Goal: Transaction & Acquisition: Purchase product/service

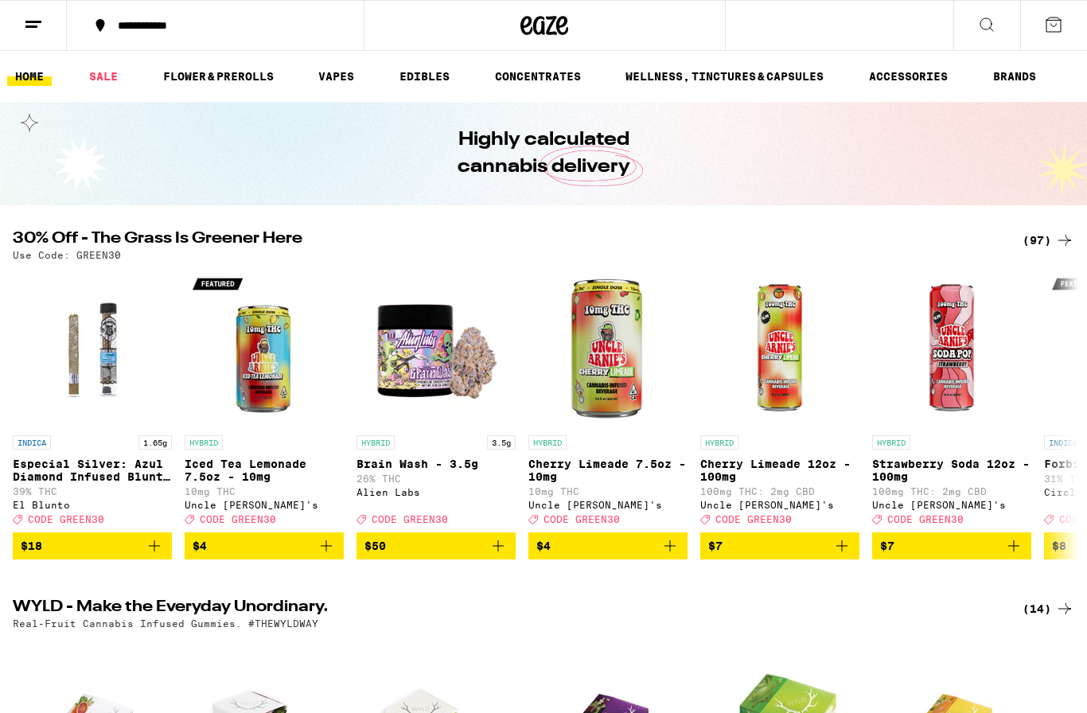
click at [1049, 247] on div "(97)" at bounding box center [1048, 240] width 52 height 19
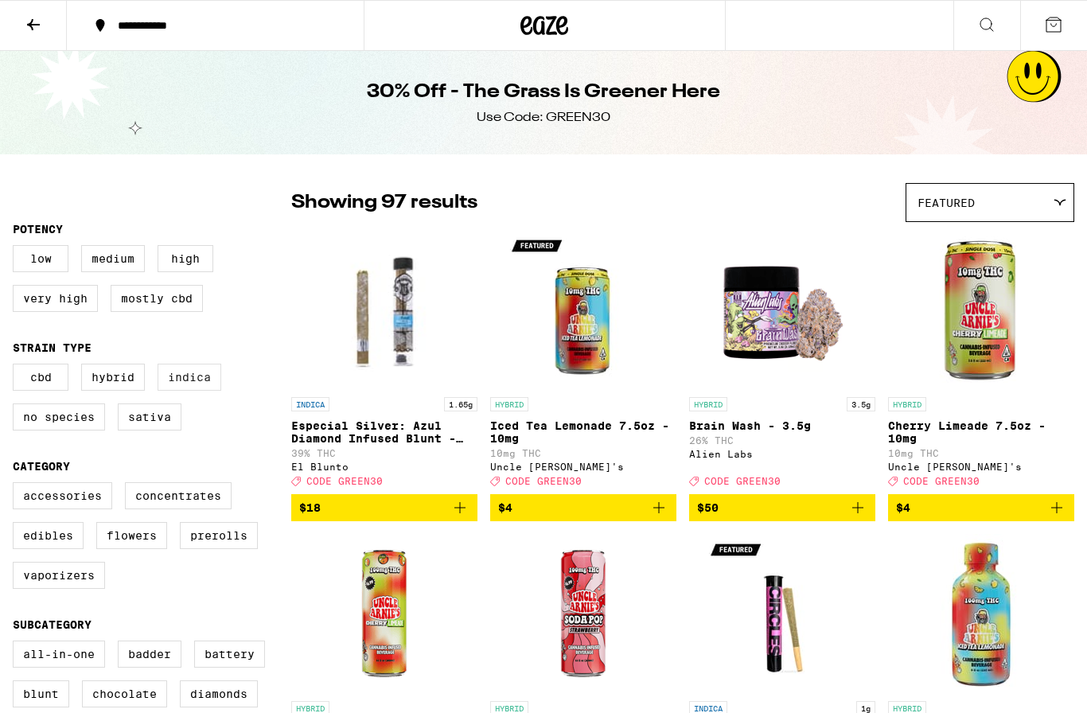
click at [204, 389] on label "Indica" at bounding box center [190, 377] width 64 height 27
click at [17, 367] on input "Indica" at bounding box center [16, 366] width 1 height 1
checkbox input "true"
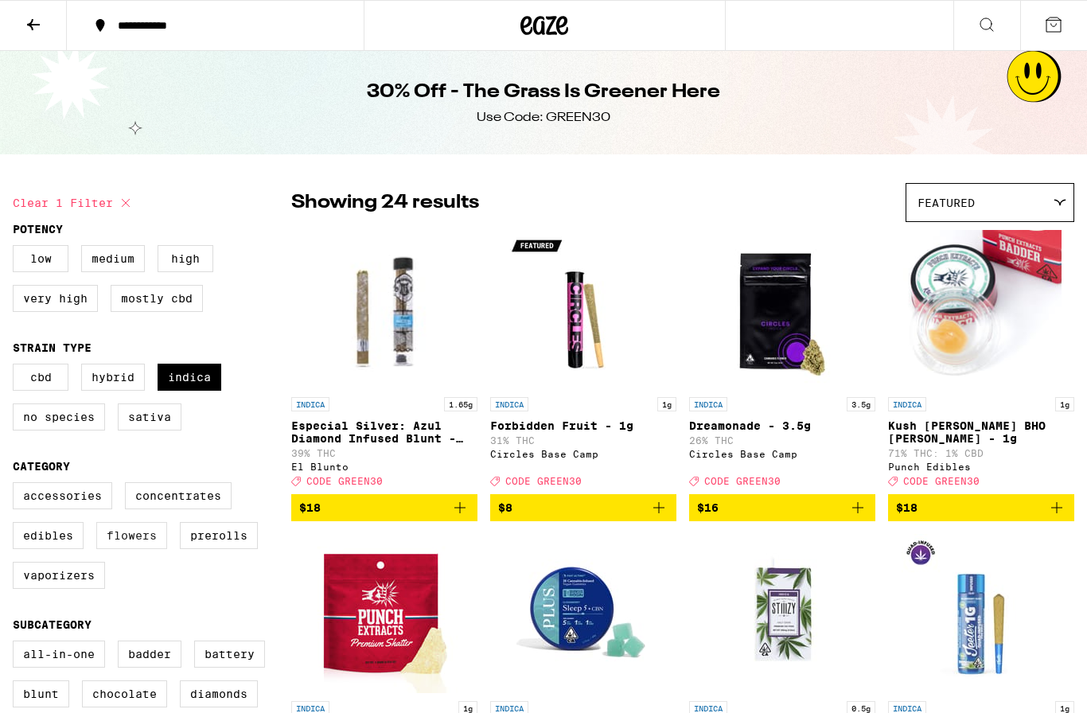
click at [137, 549] on label "Flowers" at bounding box center [131, 535] width 71 height 27
click at [17, 485] on input "Flowers" at bounding box center [16, 485] width 1 height 1
checkbox input "true"
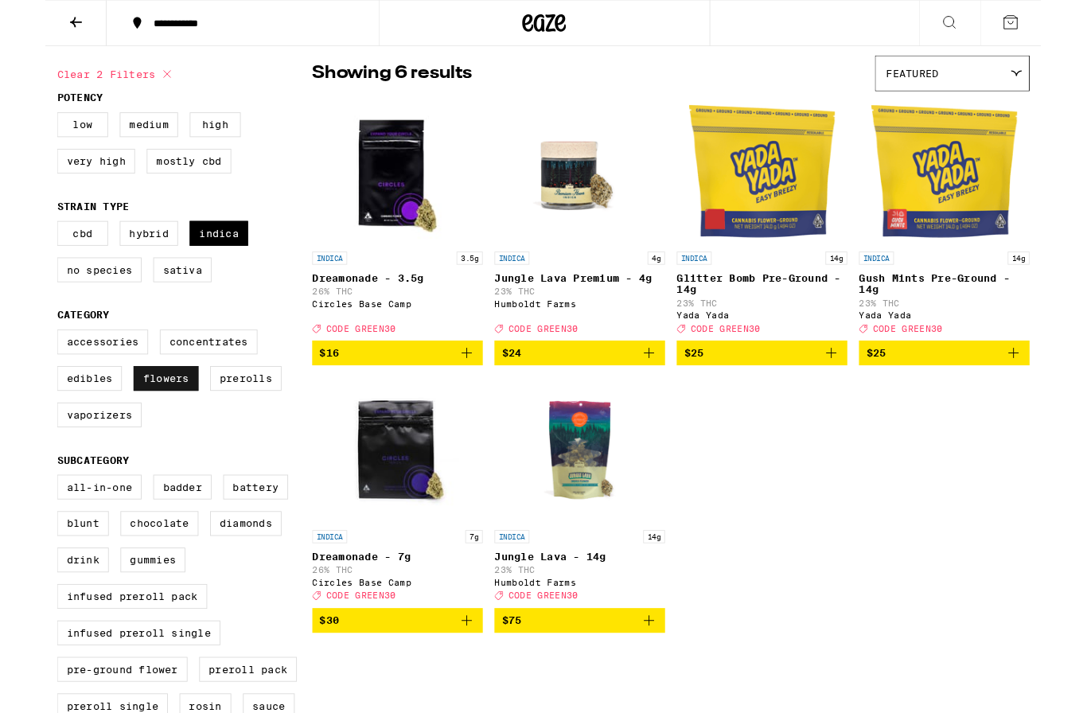
scroll to position [123, 0]
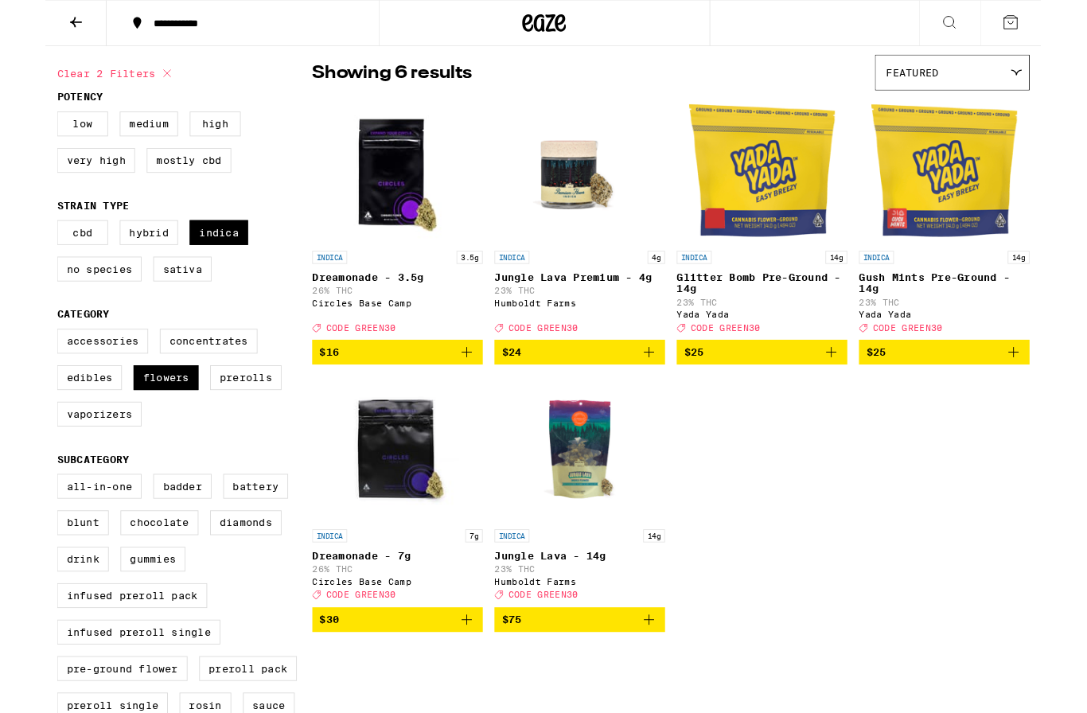
click at [426, 687] on span "$30" at bounding box center [384, 677] width 170 height 19
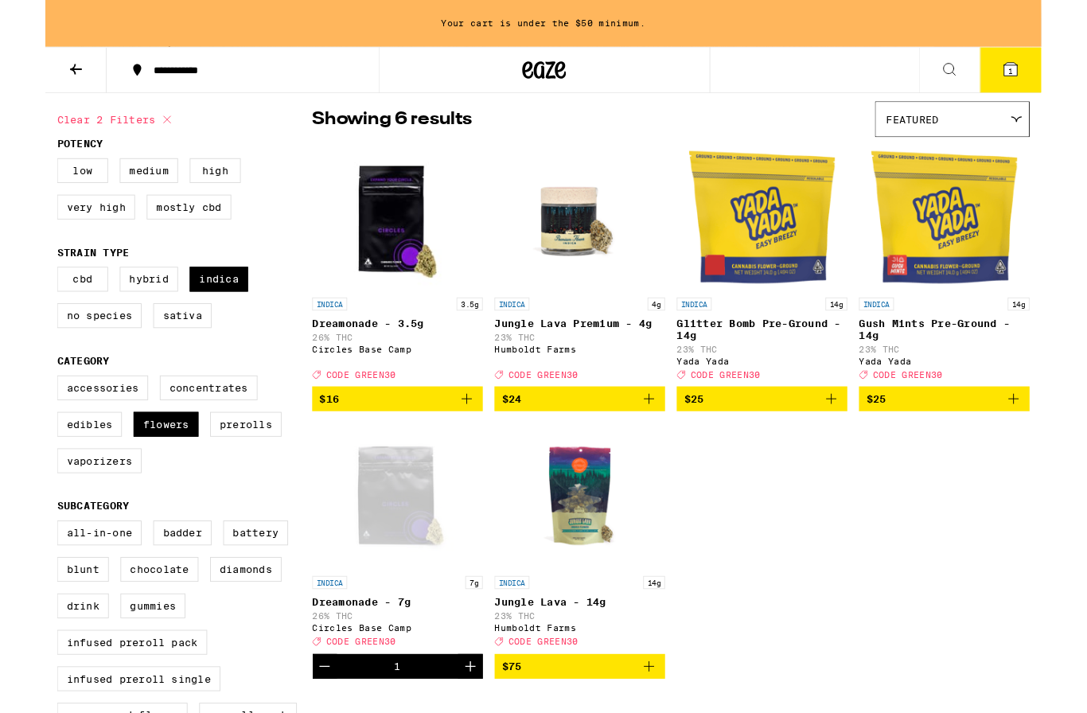
click at [469, 712] on icon "Increment" at bounding box center [463, 727] width 19 height 19
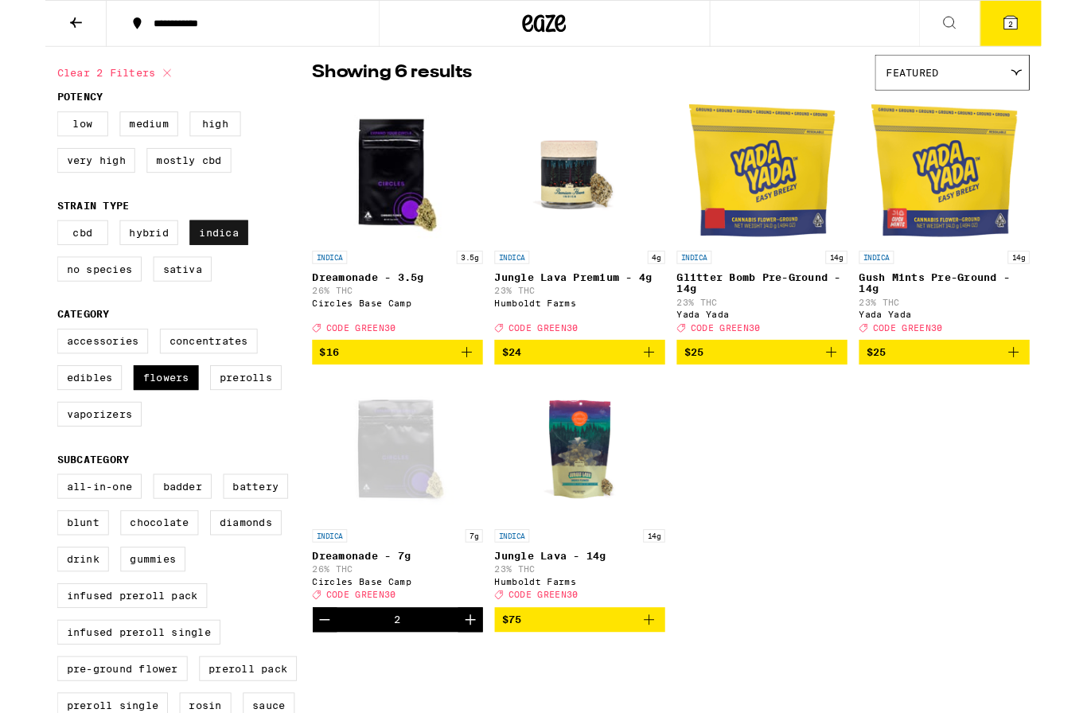
click at [193, 267] on label "Indica" at bounding box center [190, 253] width 64 height 27
click at [17, 243] on input "Indica" at bounding box center [16, 243] width 1 height 1
checkbox input "false"
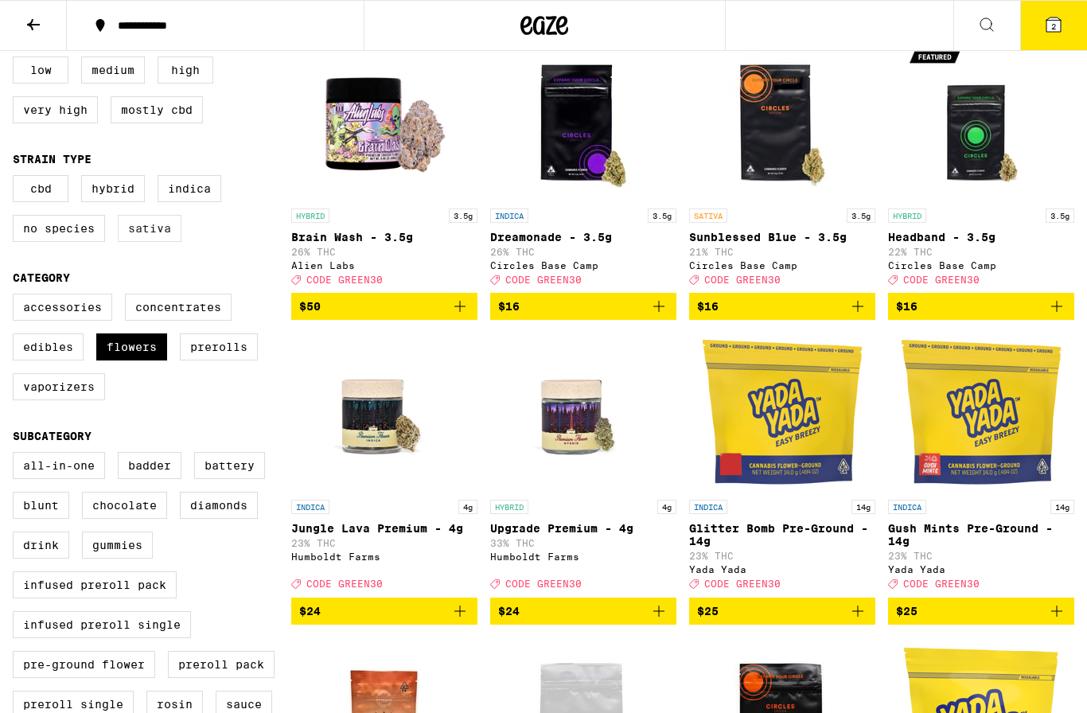
click at [142, 239] on label "Sativa" at bounding box center [150, 228] width 64 height 27
click at [17, 178] on input "Sativa" at bounding box center [16, 177] width 1 height 1
checkbox input "true"
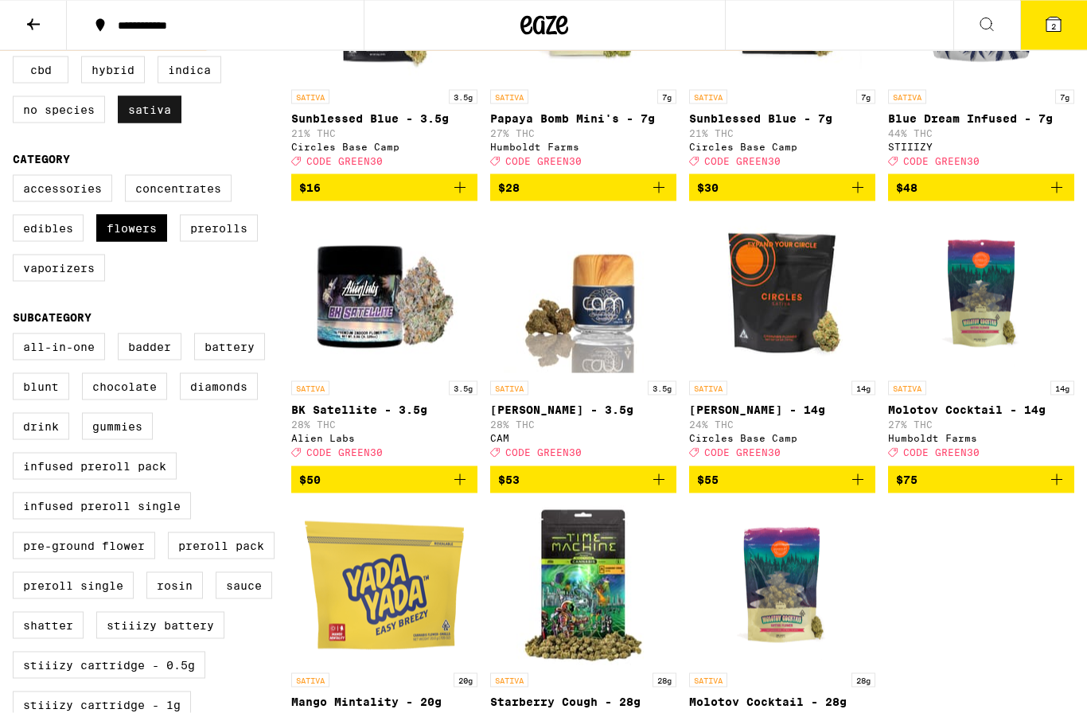
scroll to position [297, 0]
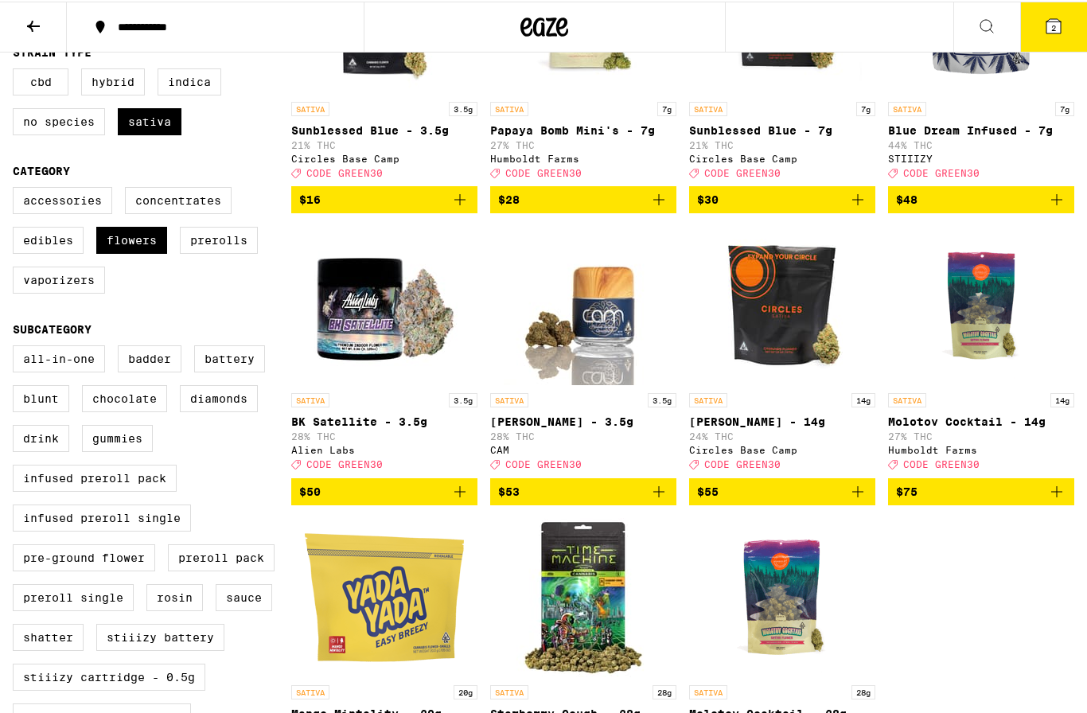
click at [1008, 500] on span "$75" at bounding box center [981, 490] width 170 height 19
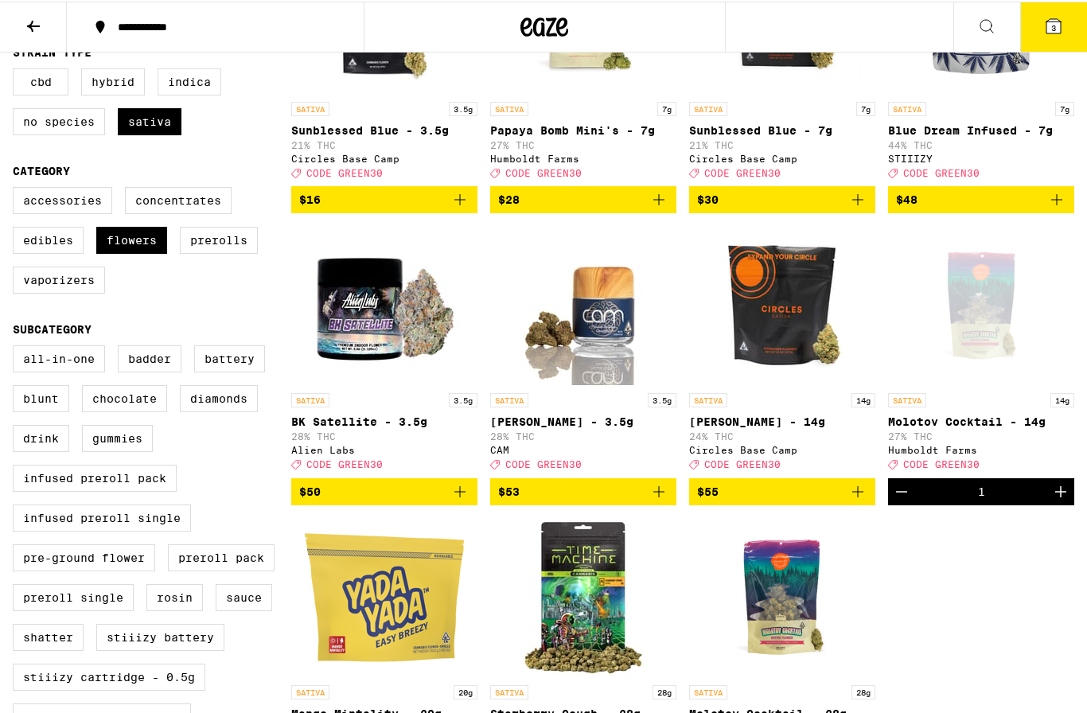
scroll to position [295, 0]
click at [1065, 29] on button "3" at bounding box center [1053, 25] width 67 height 49
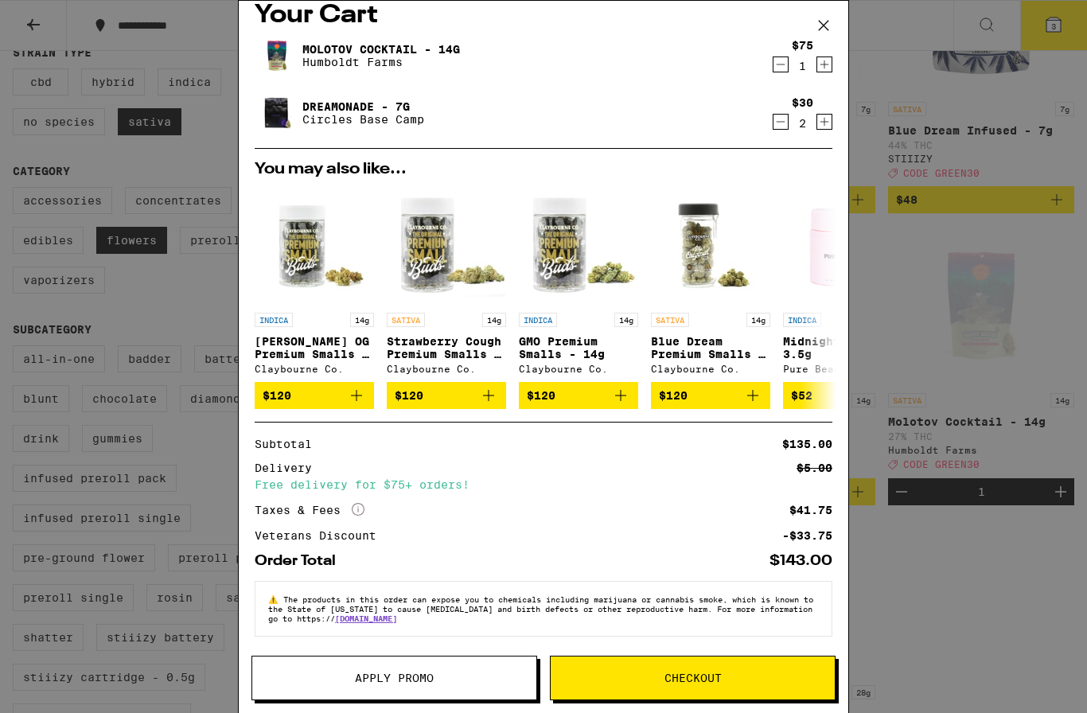
scroll to position [36, 0]
click at [399, 676] on span "Apply Promo" at bounding box center [394, 677] width 79 height 11
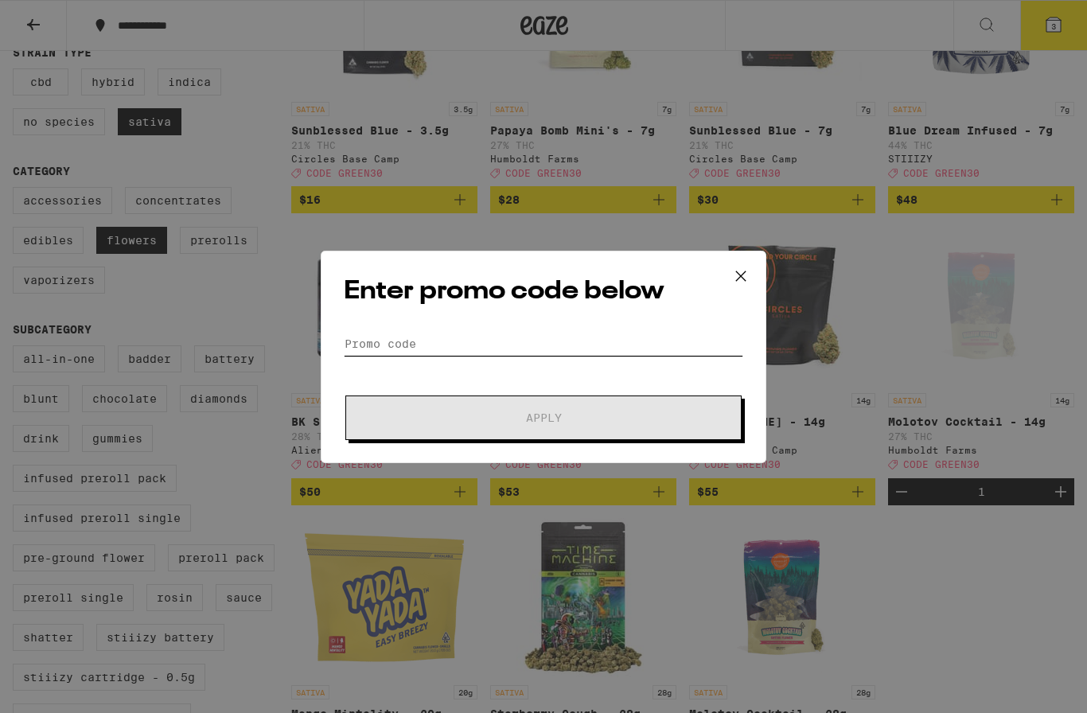
click at [529, 356] on input "Promo Code" at bounding box center [543, 344] width 399 height 24
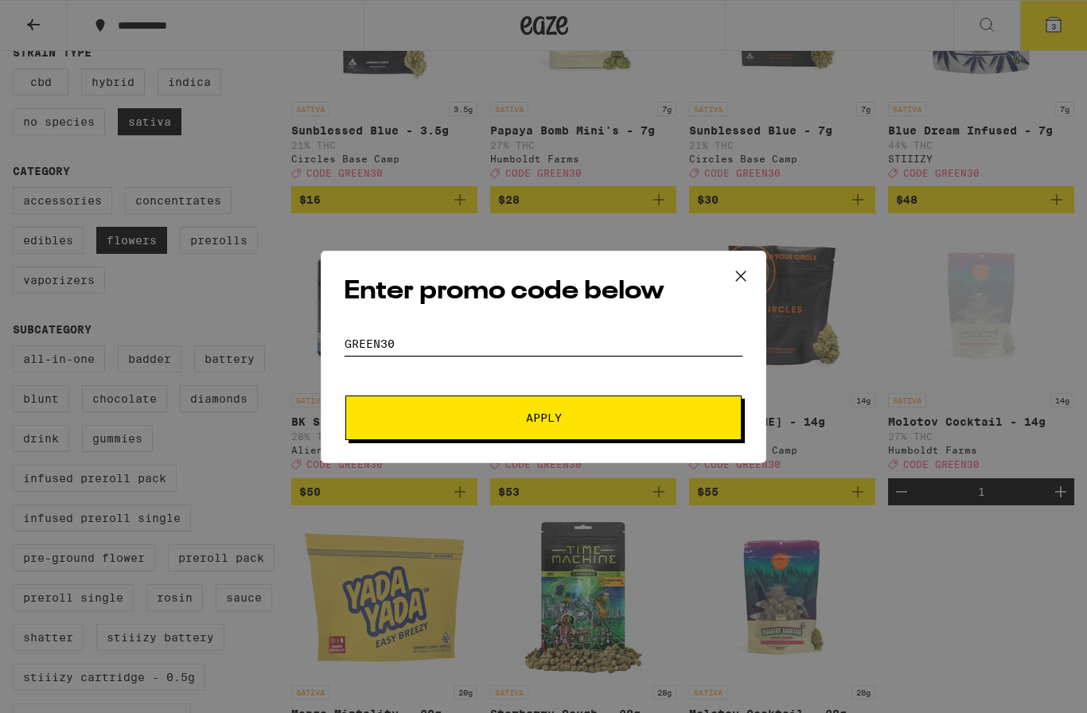
type input "Green30"
click at [610, 419] on span "Apply" at bounding box center [543, 417] width 286 height 11
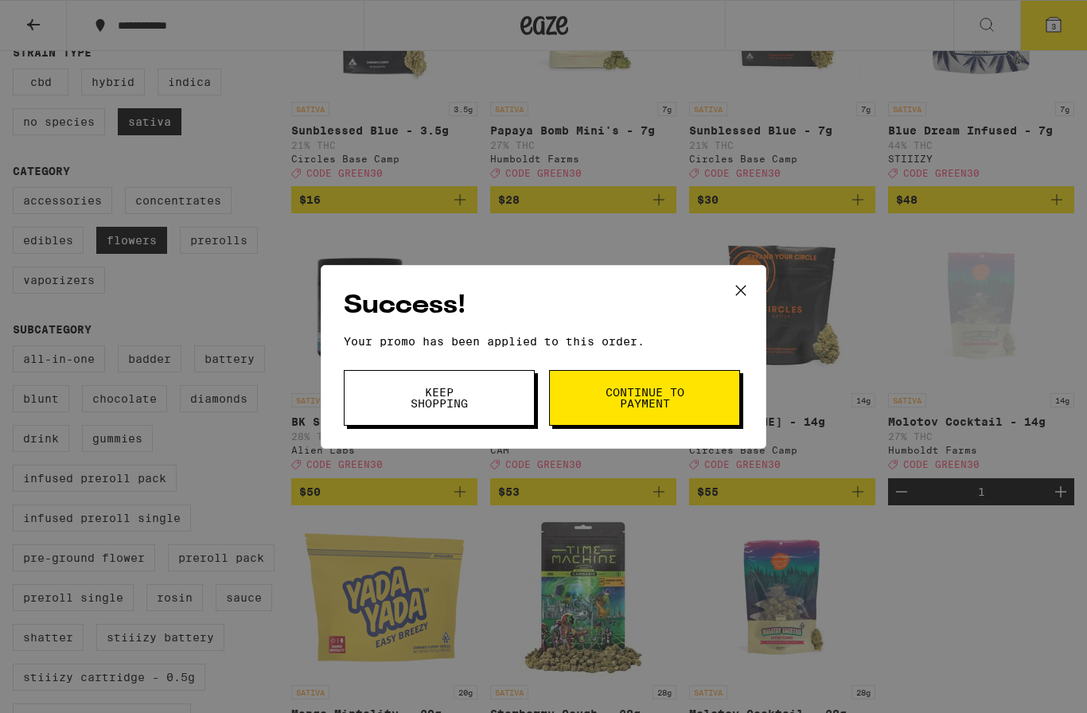
click at [670, 403] on span "Continue to payment" at bounding box center [644, 398] width 81 height 22
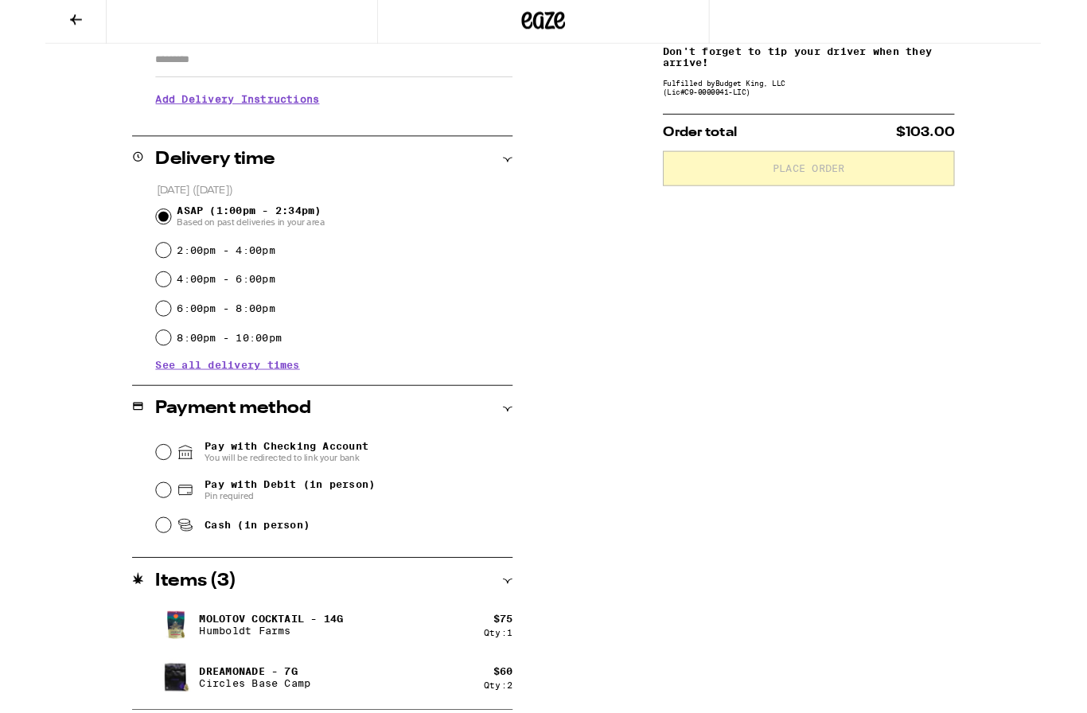
scroll to position [359, 0]
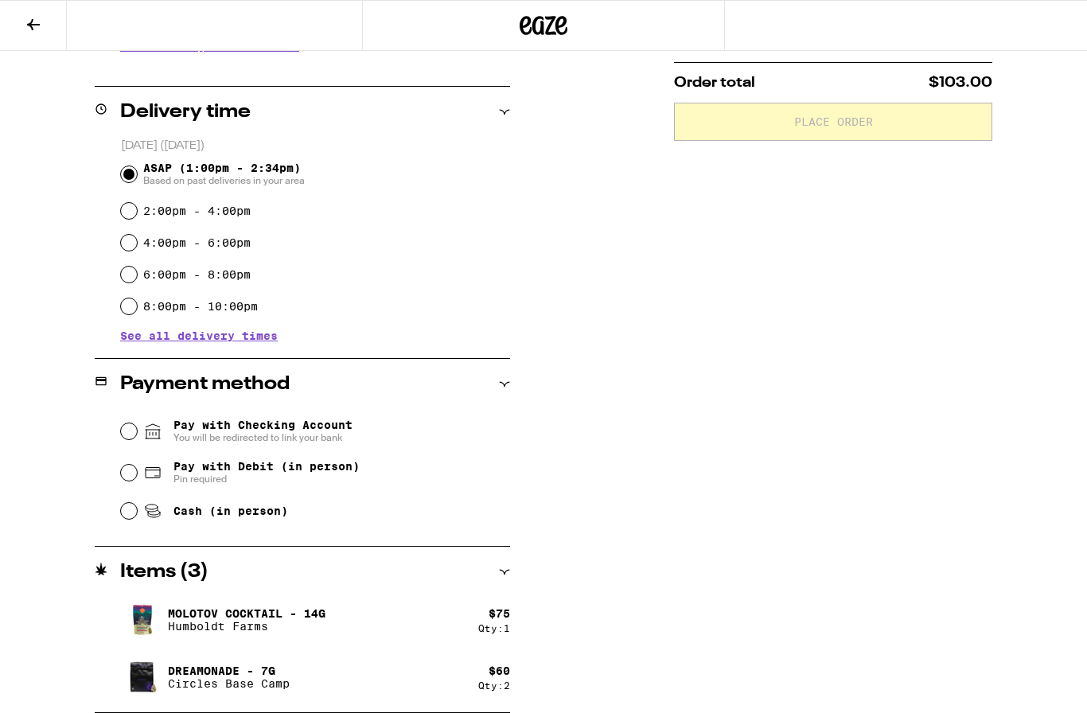
click at [124, 481] on input "Pay with Debit (in person) Pin required" at bounding box center [129, 473] width 16 height 16
radio input "true"
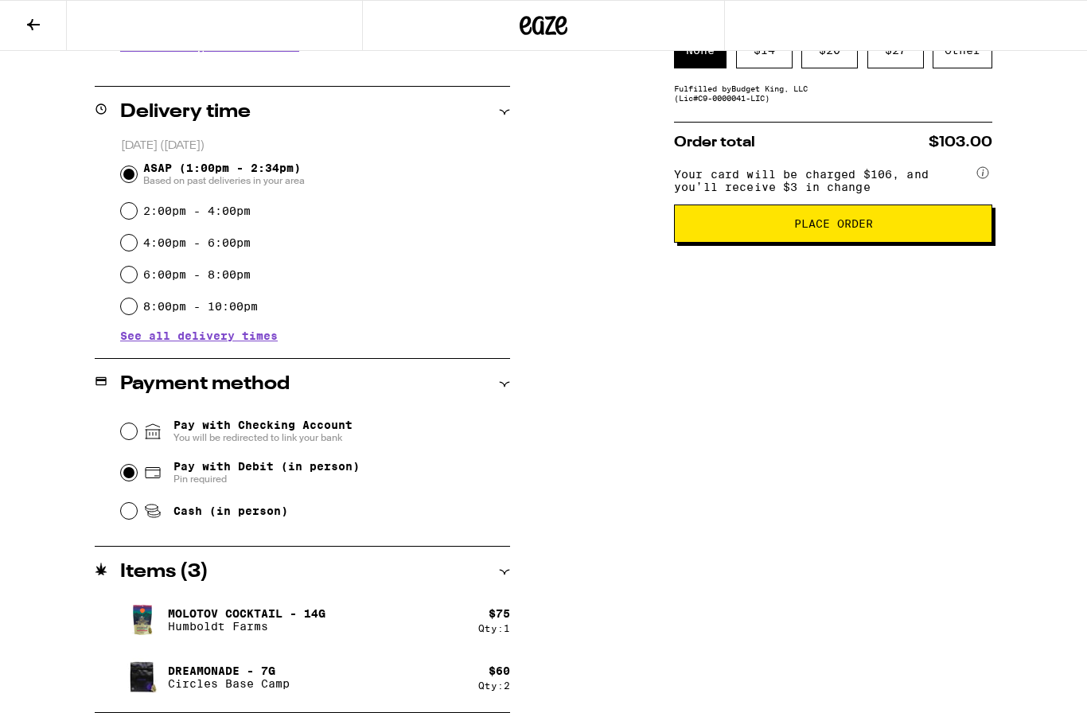
click at [906, 243] on button "Place Order" at bounding box center [833, 223] width 318 height 38
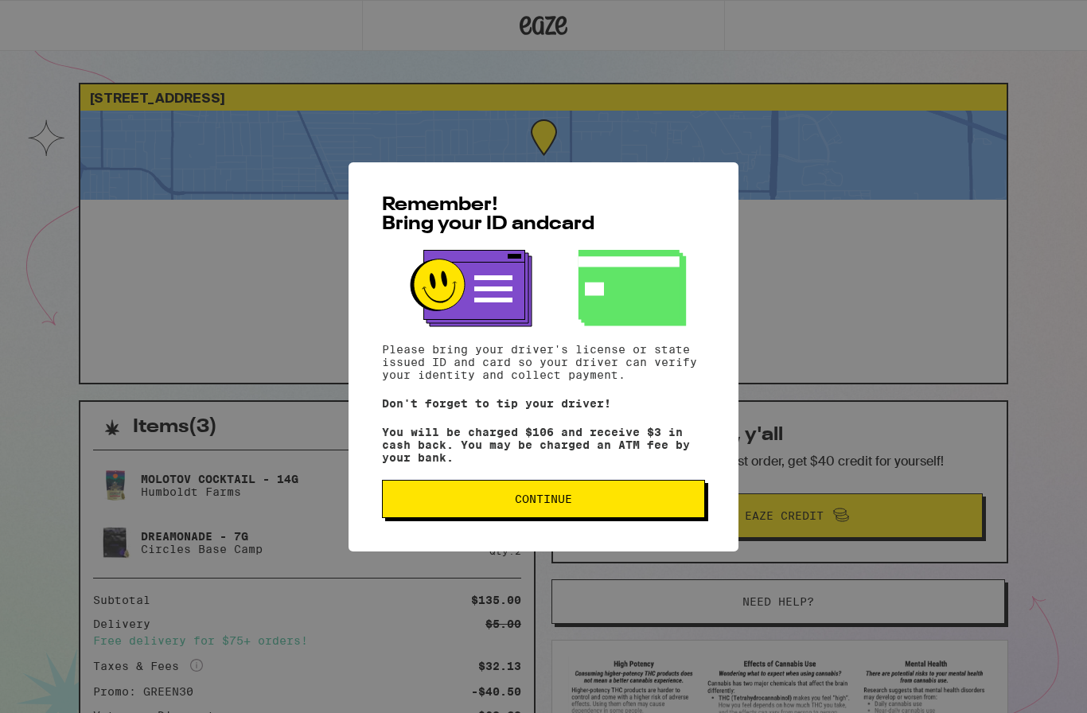
click at [606, 513] on button "Continue" at bounding box center [543, 499] width 323 height 38
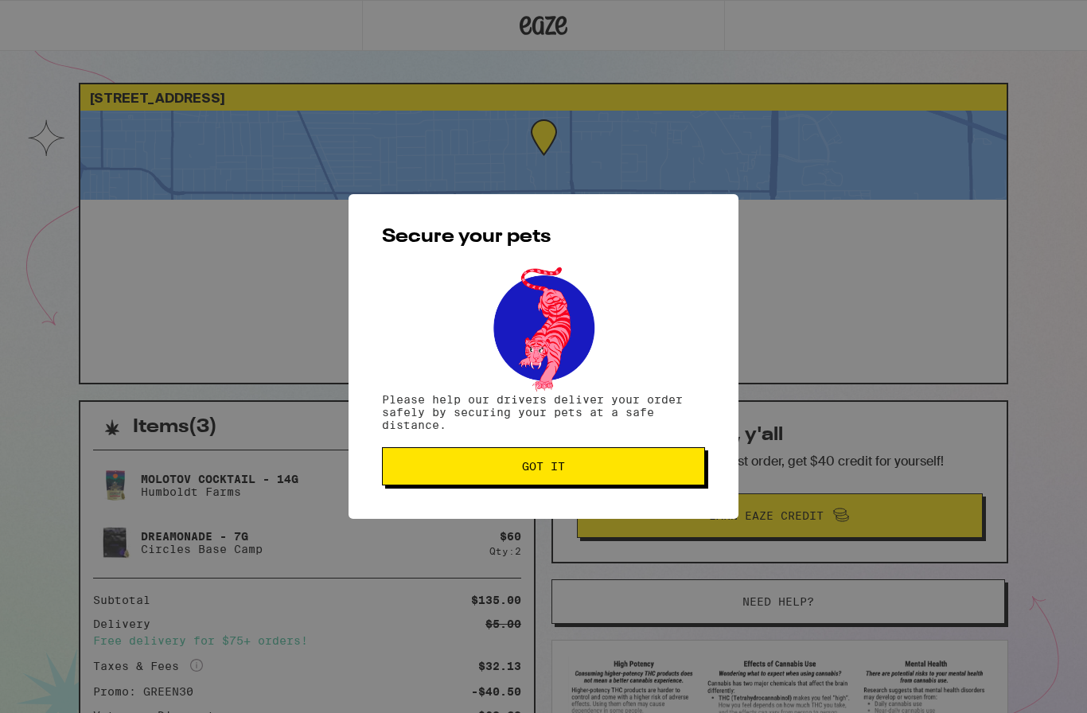
click at [636, 476] on button "Got it" at bounding box center [543, 466] width 323 height 38
